Goal: Task Accomplishment & Management: Manage account settings

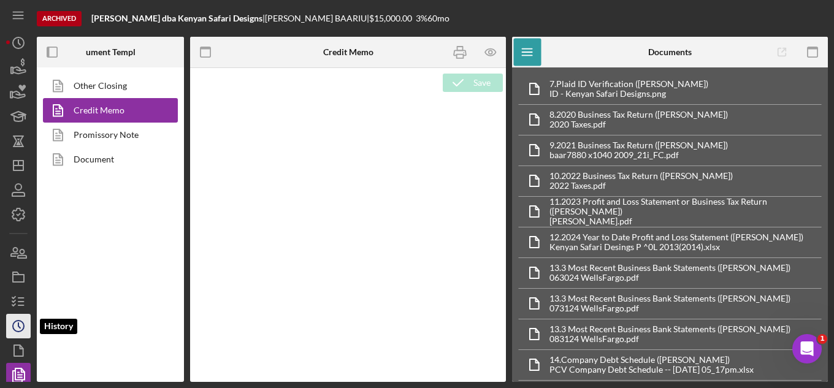
type textarea "<p>&nbsp;</p> <h2 style="text-align: left;"><span style="font-size: 14pt; font-…"
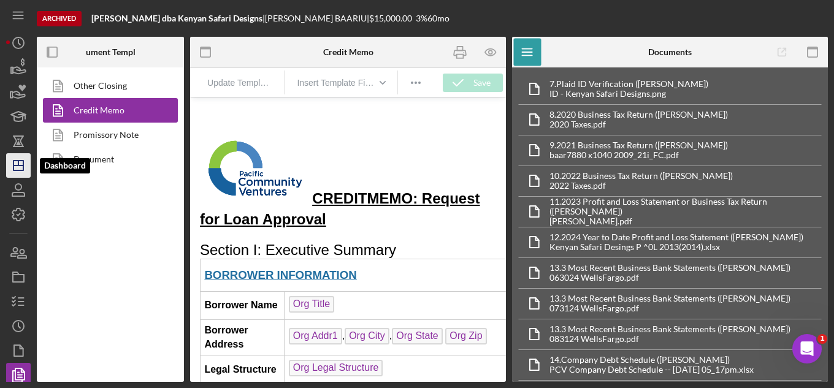
click at [15, 169] on icon "Icon/Dashboard" at bounding box center [18, 165] width 31 height 31
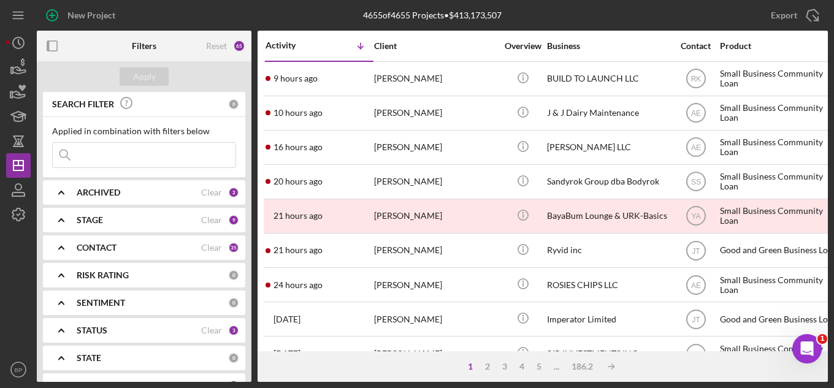
click at [131, 155] on input at bounding box center [144, 155] width 183 height 25
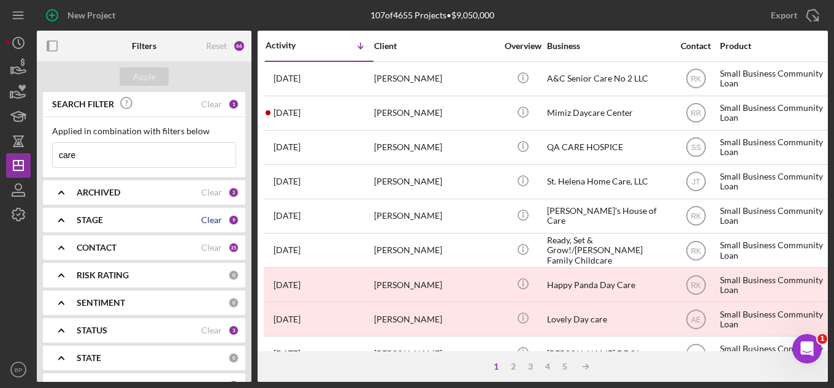
type input "care"
click at [212, 220] on div "Clear" at bounding box center [211, 220] width 21 height 10
click at [200, 219] on div "STAGE" at bounding box center [152, 220] width 151 height 10
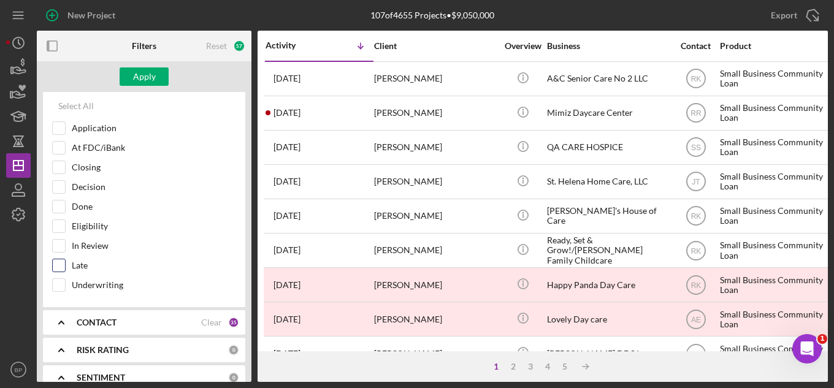
scroll to position [123, 0]
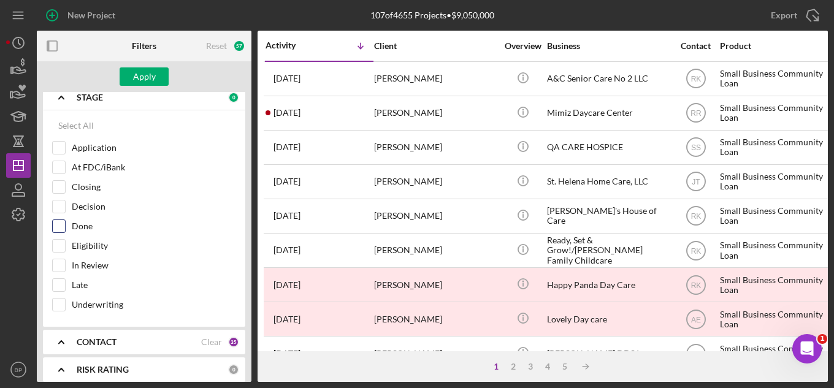
click at [60, 227] on input "Done" at bounding box center [59, 226] width 12 height 12
checkbox input "true"
click at [56, 193] on input "Closing" at bounding box center [59, 187] width 12 height 12
checkbox input "true"
click at [56, 212] on input "Decision" at bounding box center [59, 206] width 12 height 12
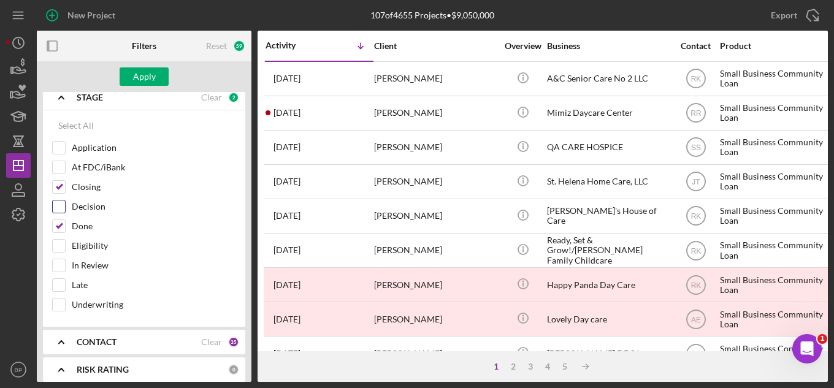
checkbox input "true"
click at [143, 75] on div "Apply" at bounding box center [144, 76] width 23 height 18
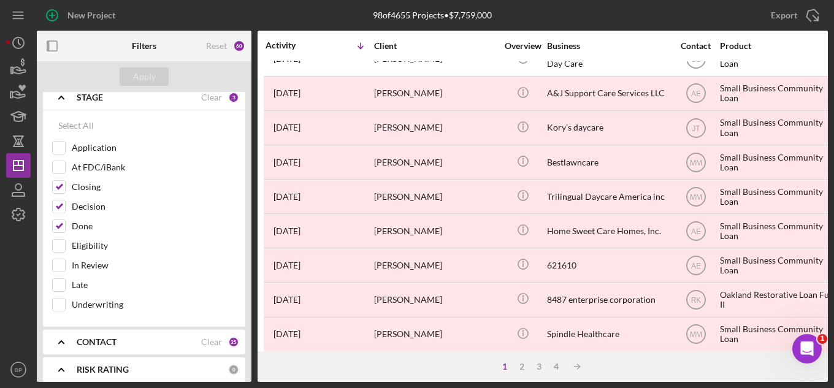
scroll to position [245, 0]
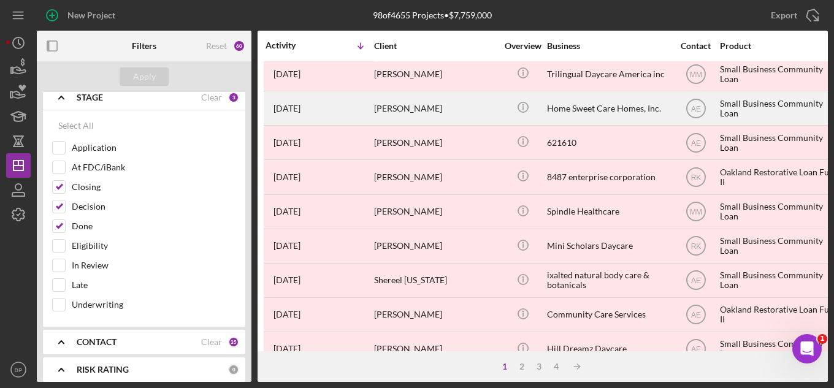
click at [597, 110] on div "Home Sweet Care Homes, Inc." at bounding box center [608, 108] width 123 height 32
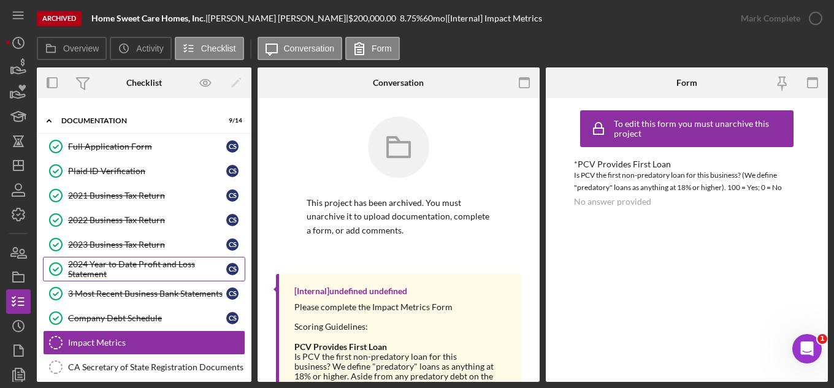
scroll to position [29, 0]
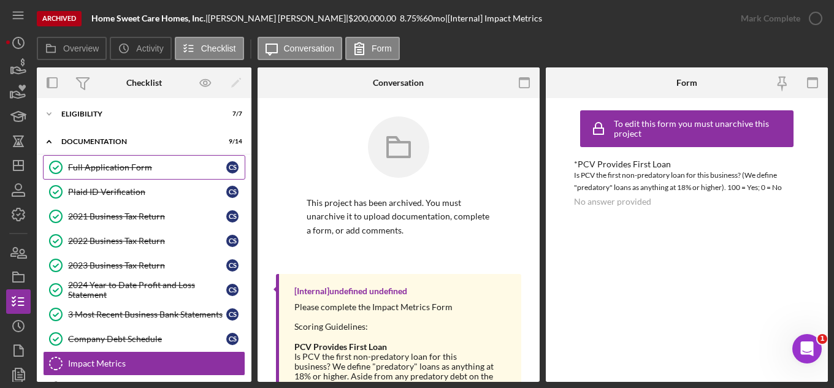
click at [130, 171] on div "Full Application Form" at bounding box center [147, 167] width 158 height 10
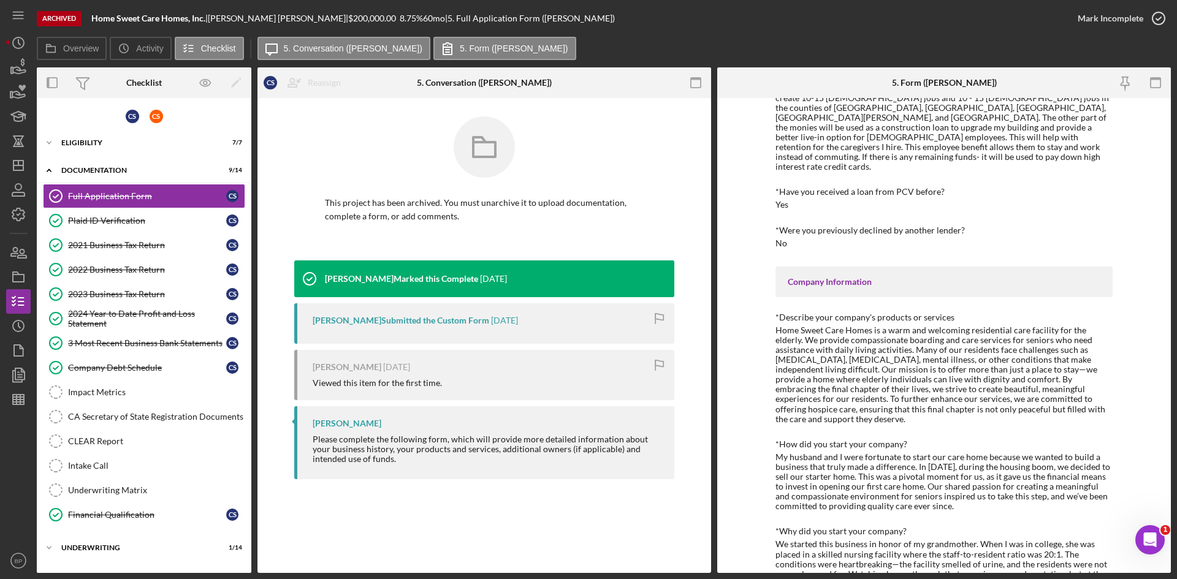
scroll to position [245, 0]
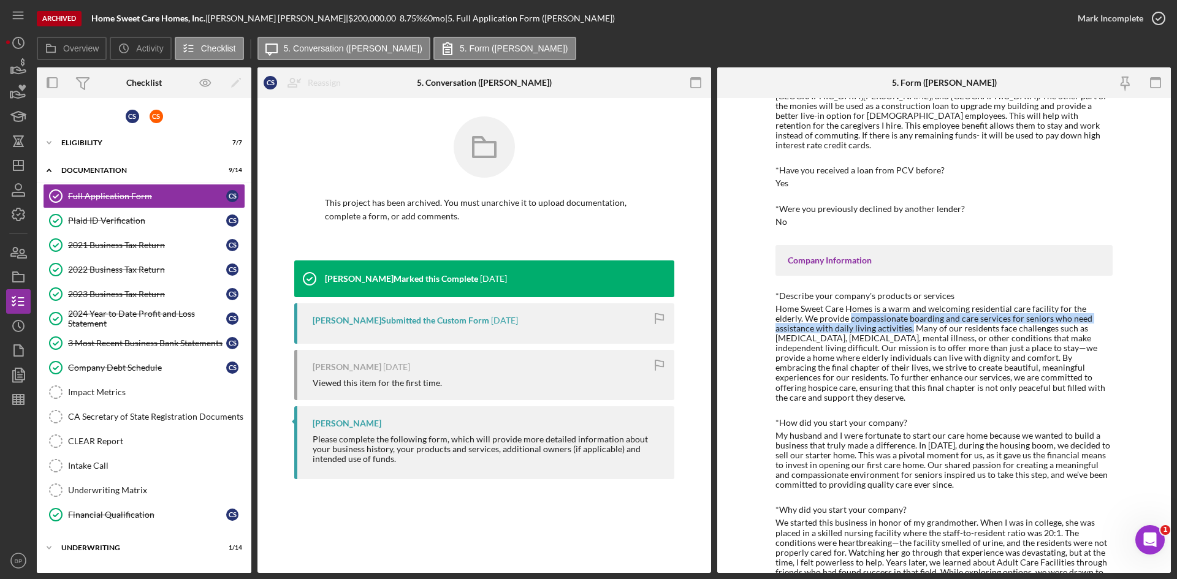
drag, startPoint x: 818, startPoint y: 297, endPoint x: 869, endPoint y: 308, distance: 51.5
click at [833, 308] on div "Home Sweet Care Homes is a warm and welcoming residential care facility for the…" at bounding box center [944, 353] width 337 height 99
copy div "compassionate boarding and care services for seniors who need assistance with d…"
click at [833, 362] on div "Home Sweet Care Homes is a warm and welcoming residential care facility for the…" at bounding box center [944, 353] width 337 height 99
click at [833, 355] on div "Home Sweet Care Homes is a warm and welcoming residential care facility for the…" at bounding box center [944, 353] width 337 height 99
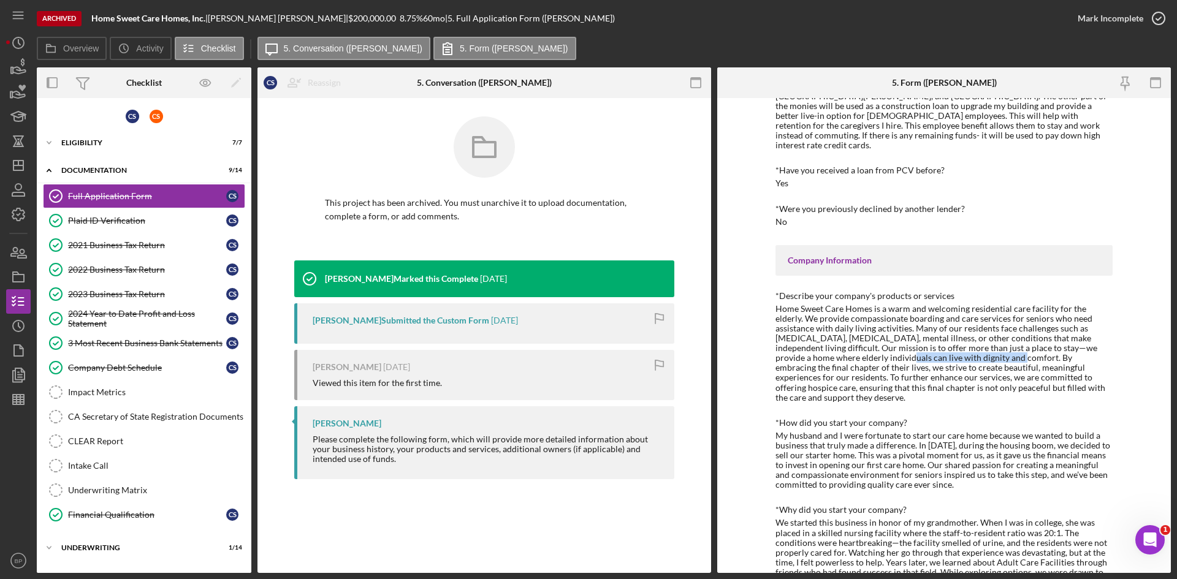
drag, startPoint x: 831, startPoint y: 339, endPoint x: 940, endPoint y: 338, distance: 109.1
click at [833, 338] on div "Home Sweet Care Homes is a warm and welcoming residential care facility for the…" at bounding box center [944, 353] width 337 height 99
copy div "live with dignity and comfort."
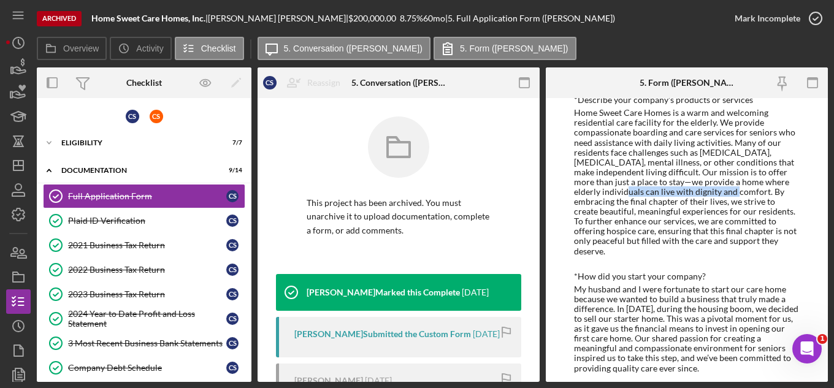
scroll to position [520, 0]
